Goal: Navigation & Orientation: Find specific page/section

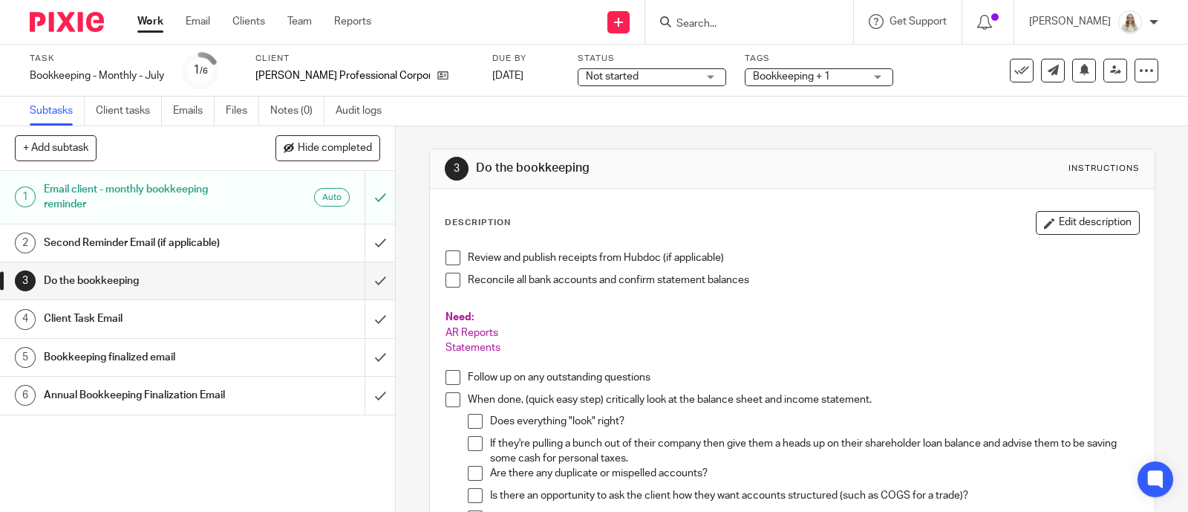
click at [631, 246] on div "Review and publish receipts from Hubdoc (if applicable) Reconcile all bank acco…" at bounding box center [792, 475] width 708 height 465
click at [146, 27] on link "Work" at bounding box center [150, 21] width 26 height 15
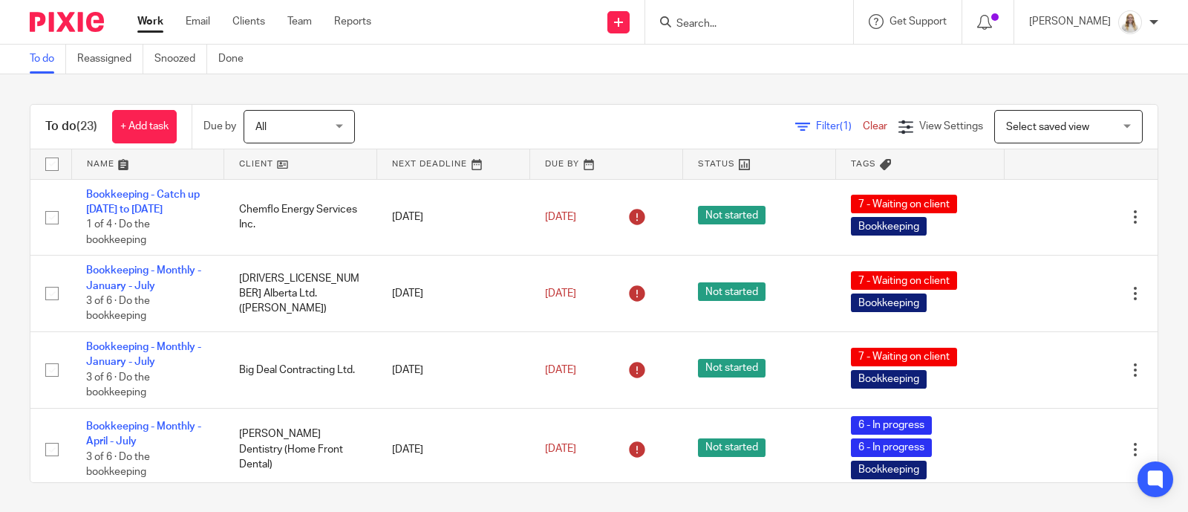
click at [122, 169] on link at bounding box center [148, 164] width 152 height 30
